Goal: Task Accomplishment & Management: Manage account settings

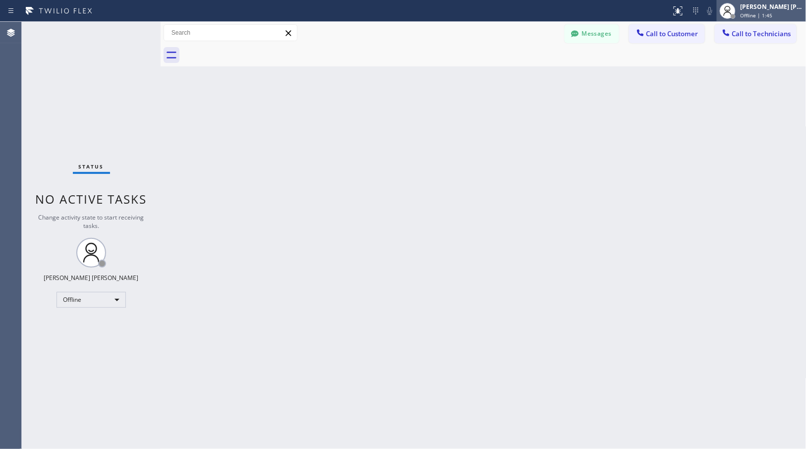
click at [761, 16] on span "Offline | 1:45" at bounding box center [757, 15] width 32 height 7
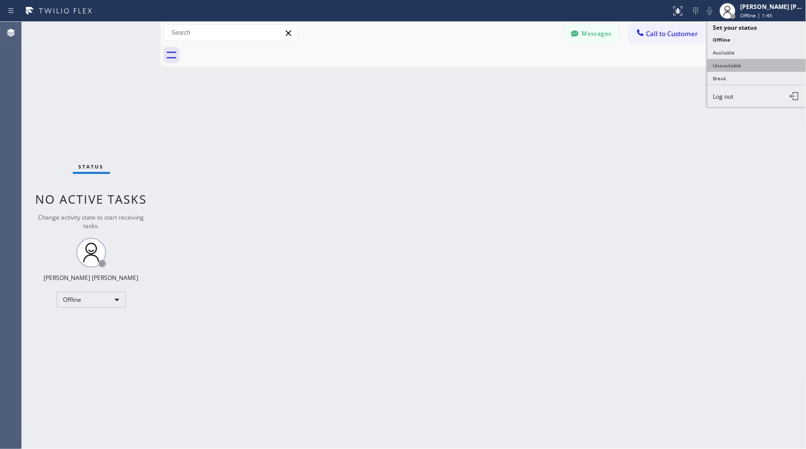
click at [761, 65] on button "Unavailable" at bounding box center [756, 65] width 99 height 13
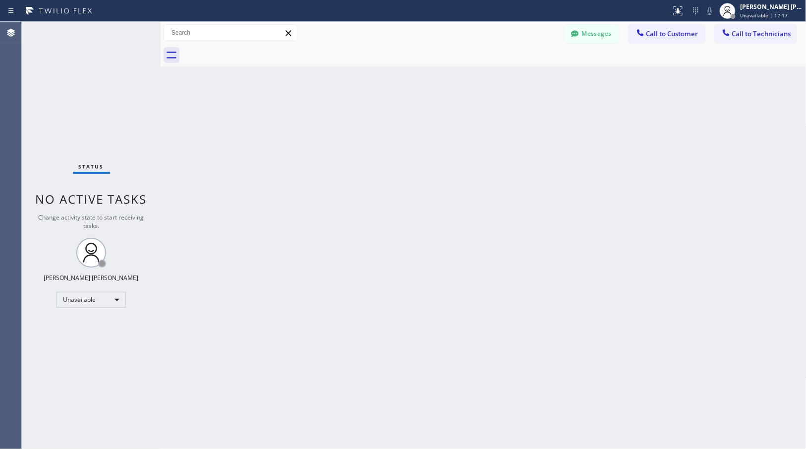
click at [673, 167] on div "Back to Dashboard Change Sender ID Customers Technicians Select a contact Outbo…" at bounding box center [484, 235] width 646 height 427
click at [737, 22] on div "Messages Call to Customer Call to Technicians Outbound call Location Search loc…" at bounding box center [484, 33] width 646 height 22
click at [753, 15] on span "Unavailable | 30:16" at bounding box center [765, 15] width 48 height 7
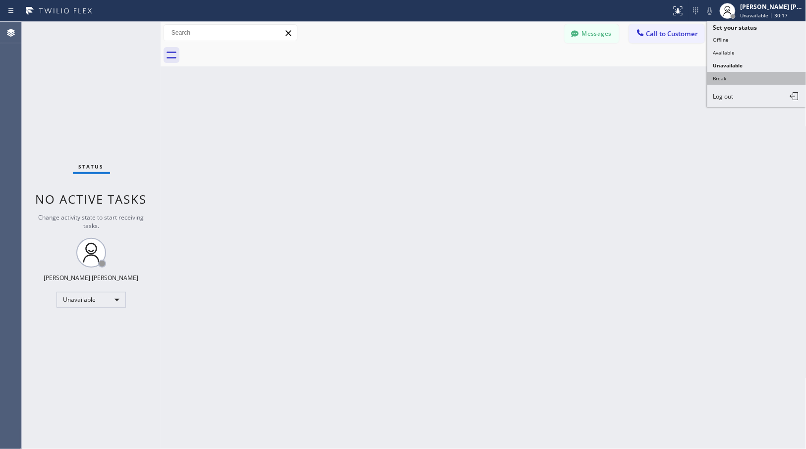
click at [749, 78] on button "Break" at bounding box center [756, 78] width 99 height 13
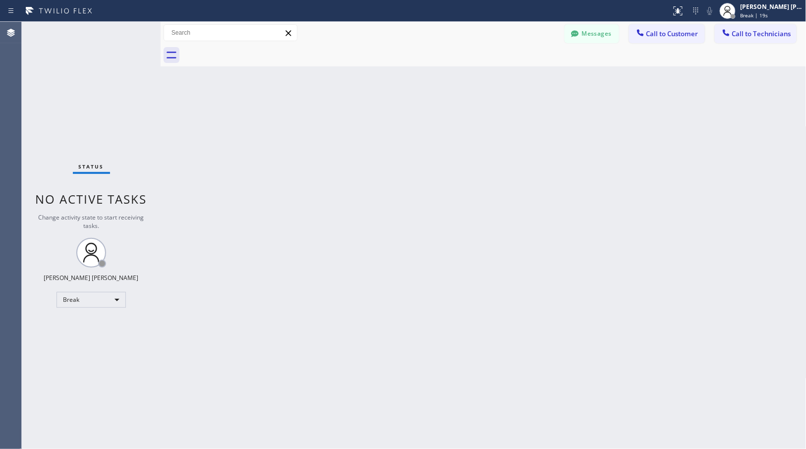
click at [718, 88] on div "Back to Dashboard Change Sender ID Customers Technicians Select a contact Outbo…" at bounding box center [484, 235] width 646 height 427
click at [738, 1] on div at bounding box center [728, 11] width 22 height 22
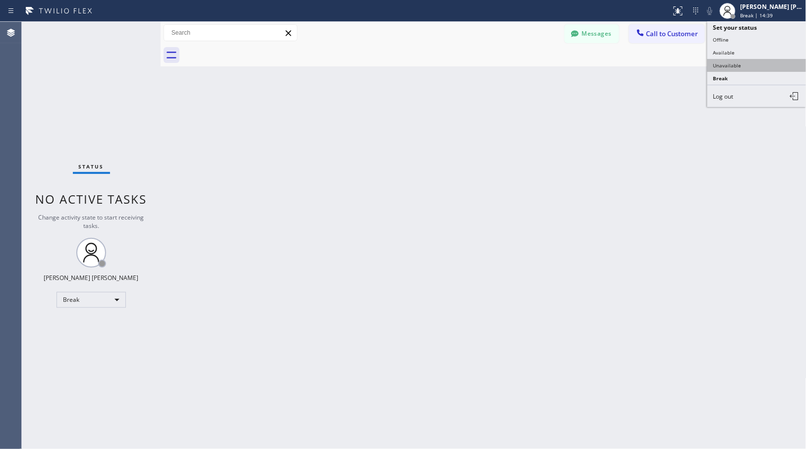
click at [737, 64] on button "Unavailable" at bounding box center [756, 65] width 99 height 13
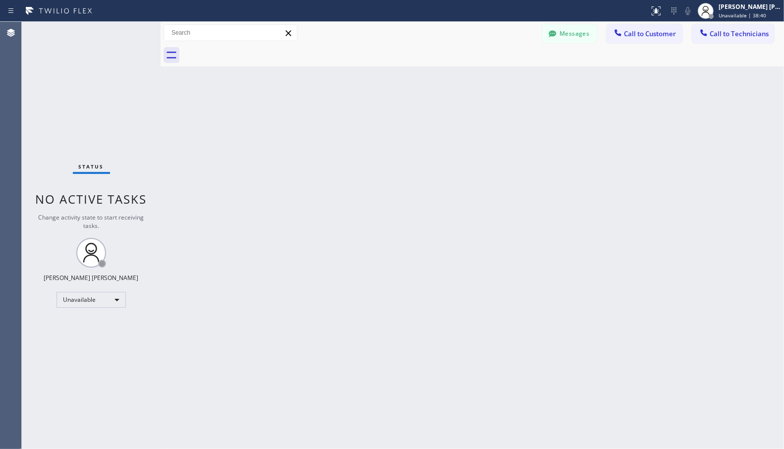
click at [616, 266] on div "Back to Dashboard Change Sender ID Customers Technicians Select a contact Outbo…" at bounding box center [473, 235] width 624 height 427
